Goal: Task Accomplishment & Management: Use online tool/utility

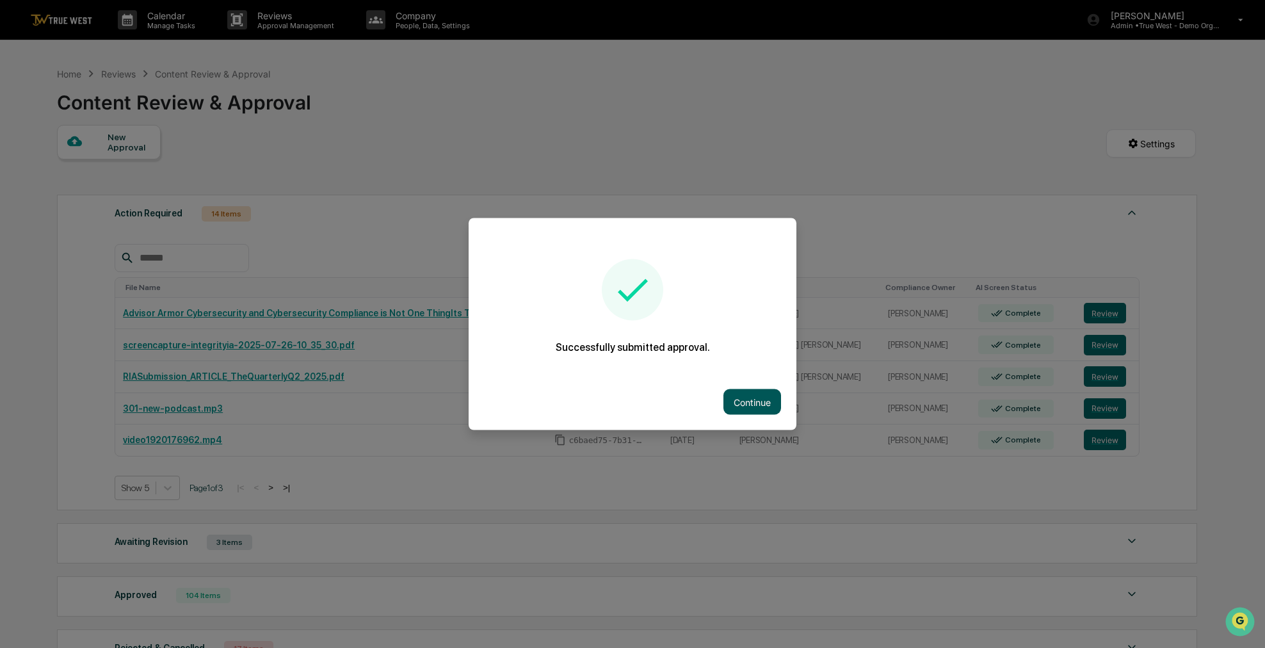
click at [756, 410] on button "Continue" at bounding box center [752, 402] width 58 height 26
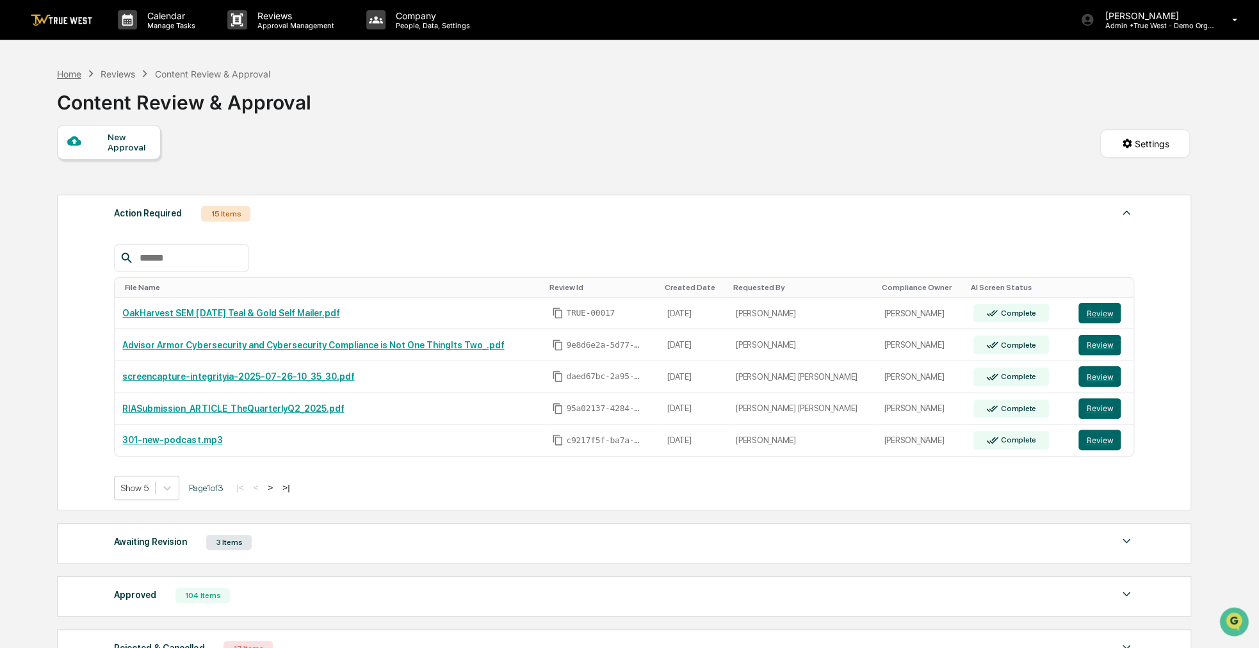
click at [81, 76] on div "Home" at bounding box center [69, 74] width 24 height 11
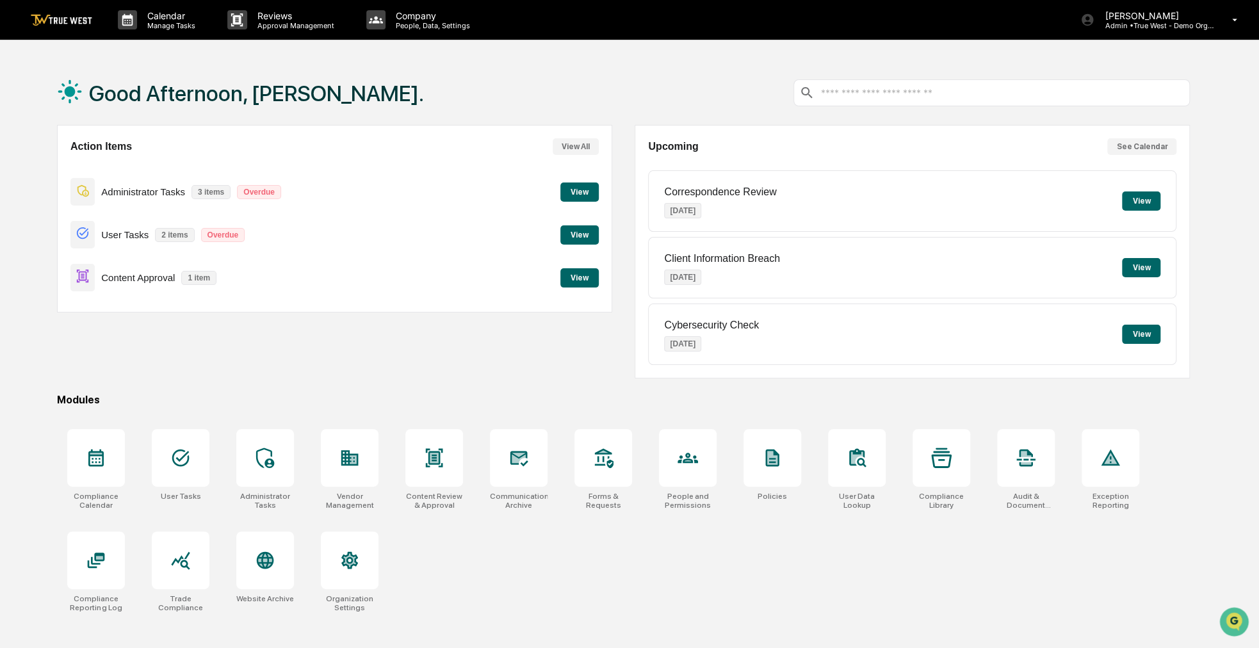
click at [566, 273] on button "View" at bounding box center [579, 277] width 38 height 19
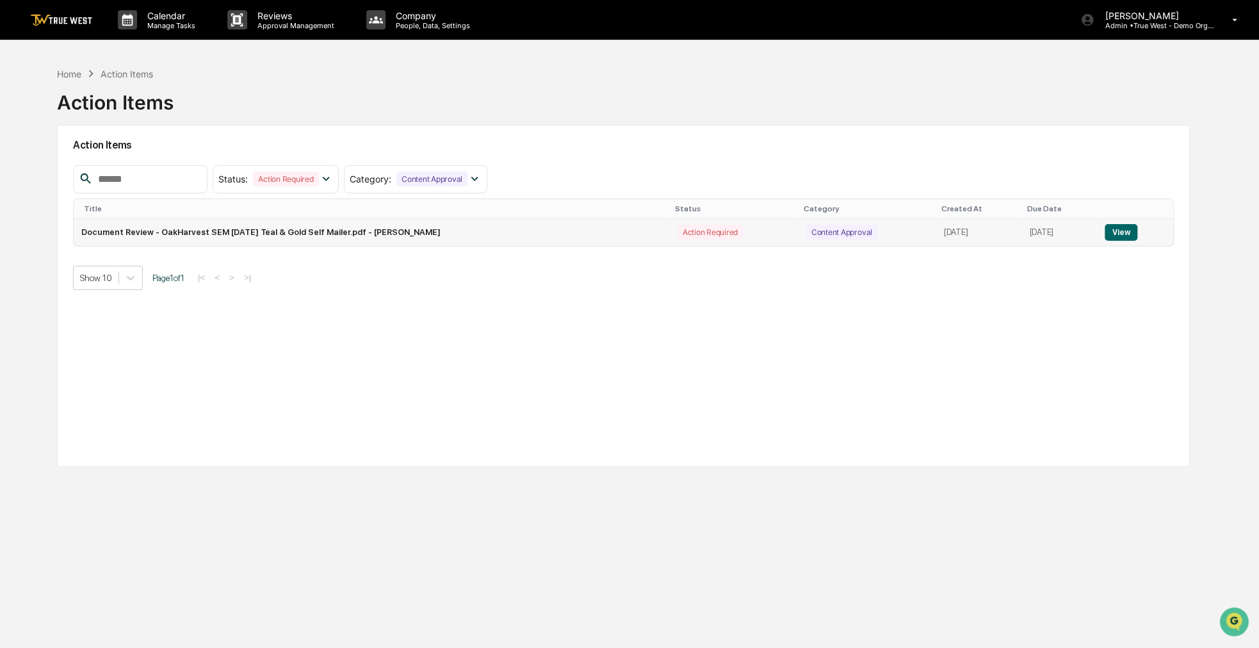
click at [1119, 224] on button "View" at bounding box center [1120, 232] width 33 height 17
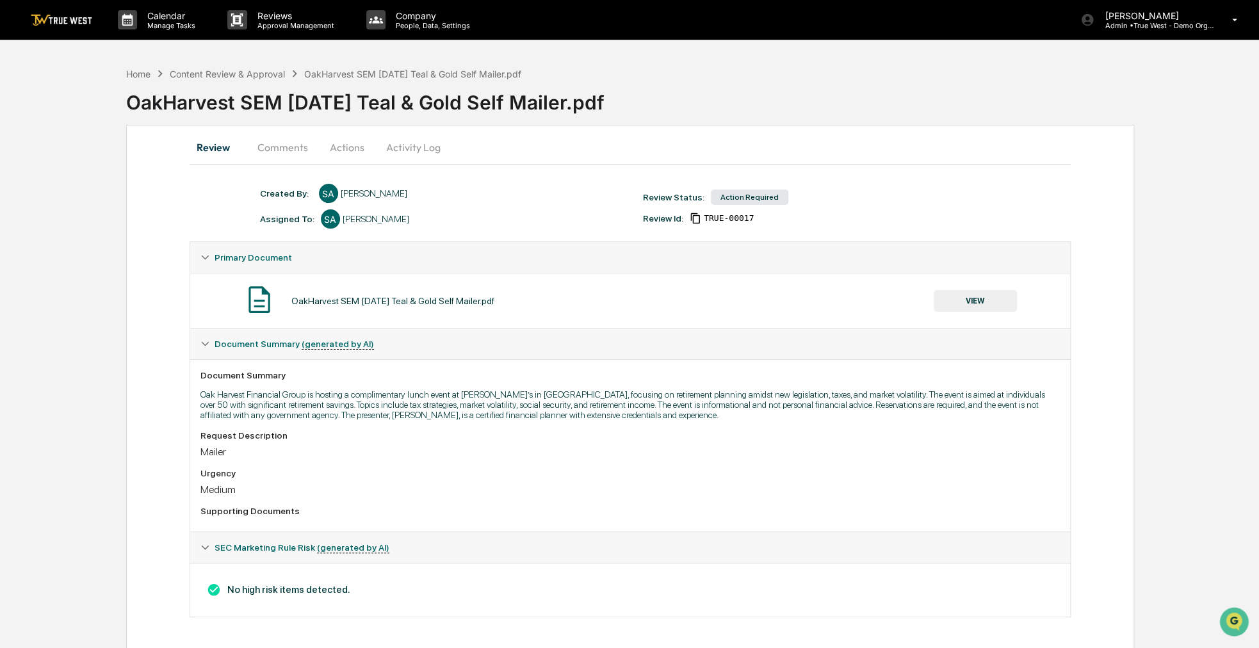
click at [332, 159] on button "Actions" at bounding box center [347, 147] width 58 height 31
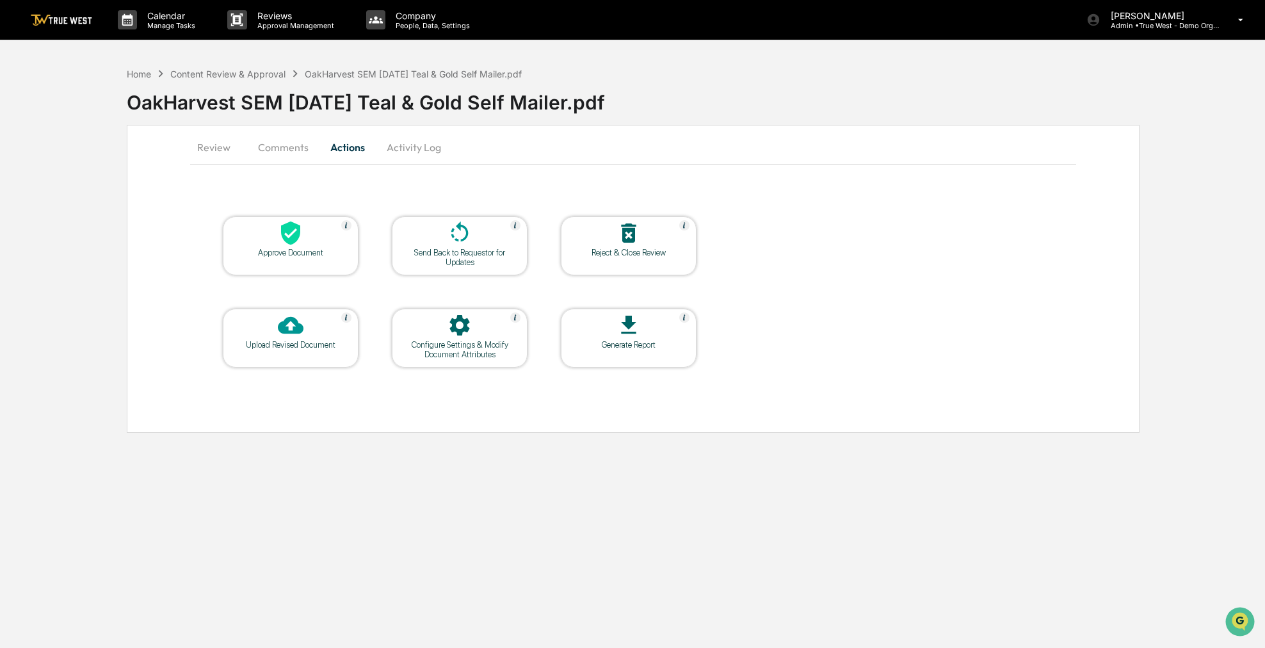
click at [295, 246] on div at bounding box center [291, 234] width 128 height 28
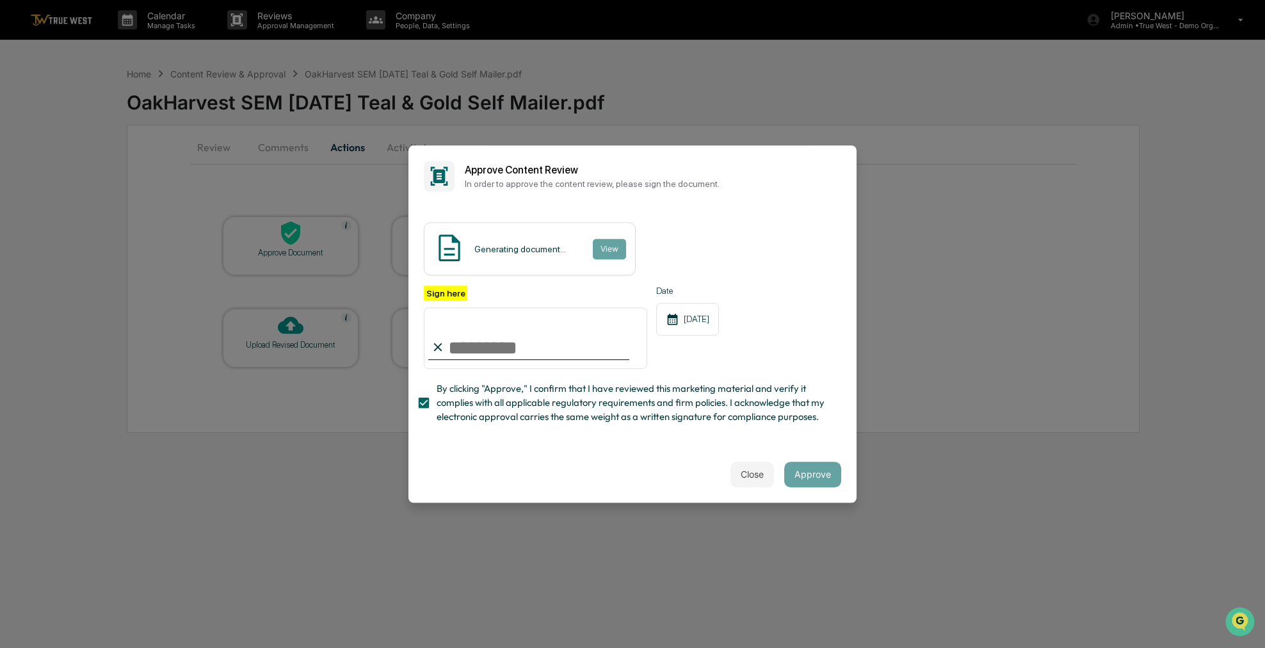
click at [458, 340] on input "Sign here" at bounding box center [535, 337] width 223 height 61
type input "**********"
click at [831, 481] on button "Approve" at bounding box center [812, 475] width 57 height 26
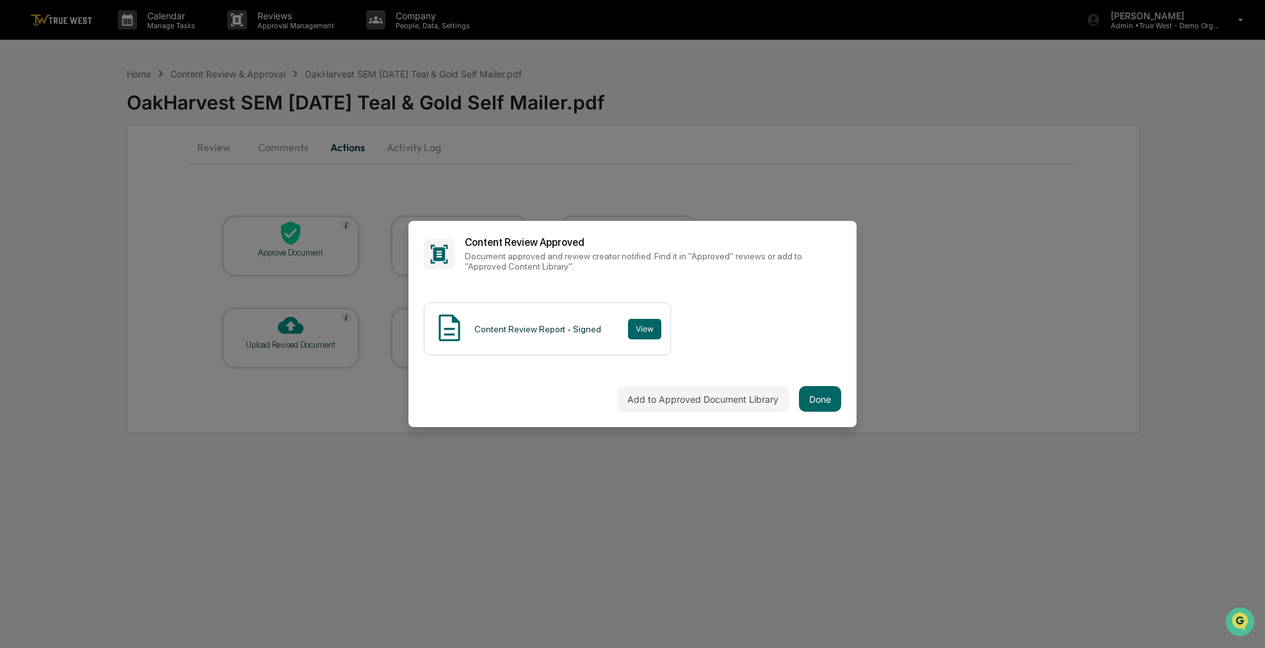
click at [844, 397] on div "Add to Approved Document Library Done" at bounding box center [632, 399] width 448 height 56
click at [836, 389] on button "Done" at bounding box center [820, 399] width 42 height 26
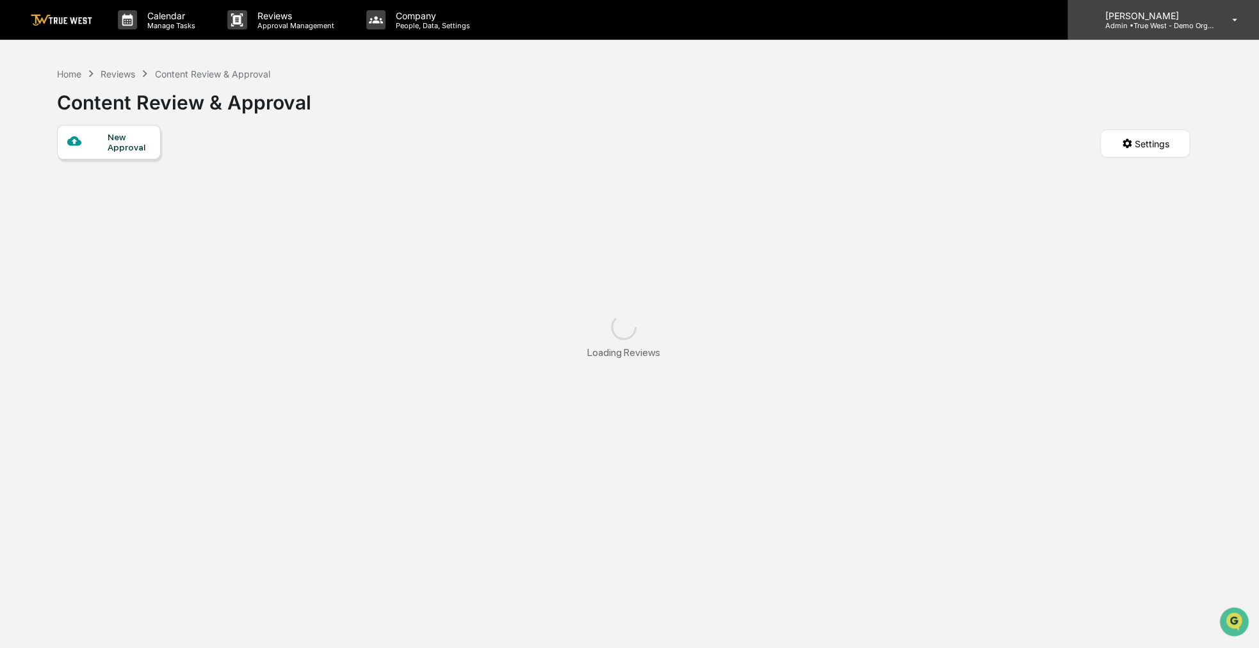
click at [1209, 22] on p "Admin • True West - Demo Organization" at bounding box center [1153, 25] width 119 height 9
